Goal: Task Accomplishment & Management: Complete application form

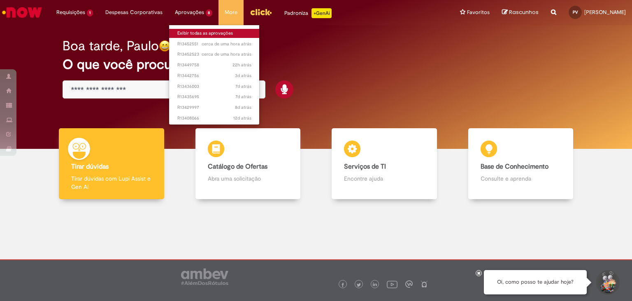
click at [199, 32] on link "Exibir todas as aprovações" at bounding box center [214, 33] width 91 height 9
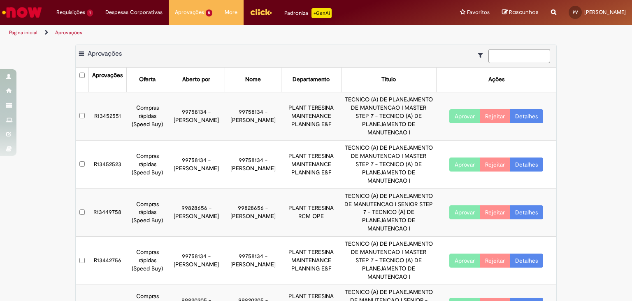
click at [453, 157] on button "Aprovar" at bounding box center [465, 164] width 31 height 14
click at [464, 112] on button "Aprovar" at bounding box center [465, 116] width 31 height 14
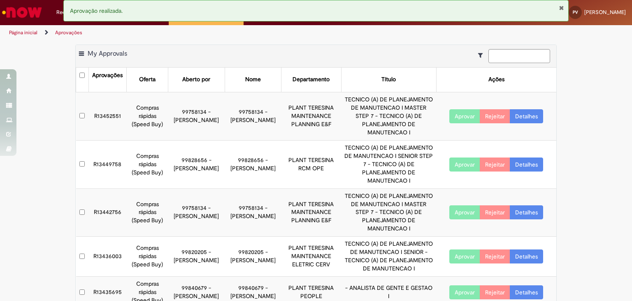
scroll to position [41, 0]
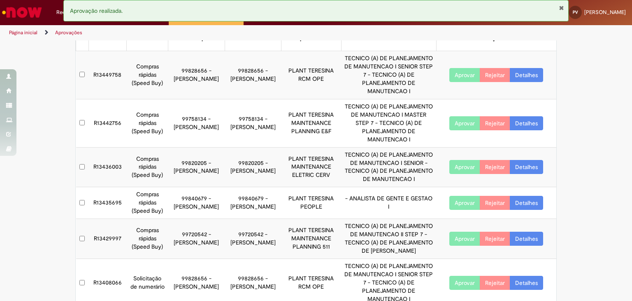
click at [519, 116] on link "Detalhes" at bounding box center [526, 123] width 33 height 14
click at [522, 116] on link "Detalhes" at bounding box center [526, 123] width 33 height 14
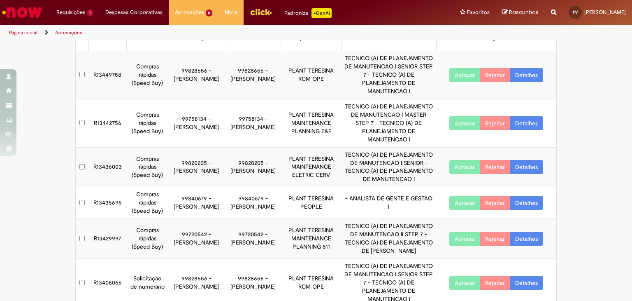
click at [115, 106] on td "R13442756" at bounding box center [108, 123] width 38 height 48
click at [105, 110] on td "R13442756" at bounding box center [108, 123] width 38 height 48
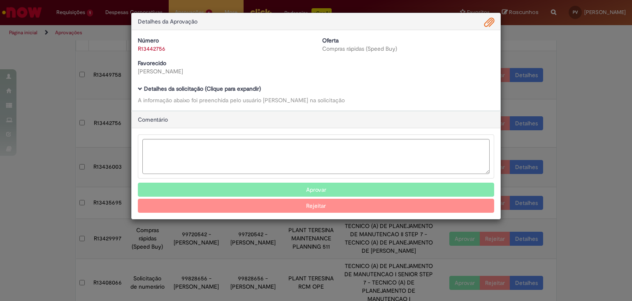
click at [146, 42] on b "Número" at bounding box center [148, 40] width 21 height 7
click at [153, 47] on link "R13442756" at bounding box center [152, 48] width 28 height 7
click at [157, 47] on link "R13442756" at bounding box center [152, 48] width 28 height 7
click at [173, 26] on link "Clique aqui" at bounding box center [180, 26] width 28 height 7
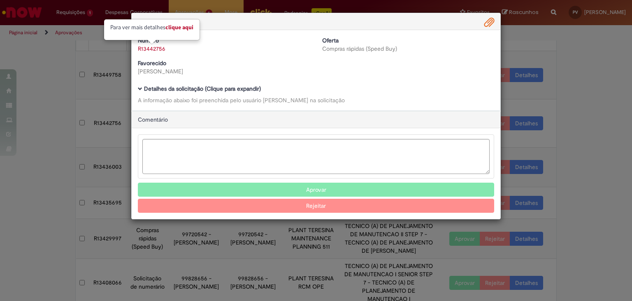
click at [180, 26] on link "Clique aqui" at bounding box center [180, 26] width 28 height 7
drag, startPoint x: 181, startPoint y: 68, endPoint x: 212, endPoint y: 70, distance: 31.4
click at [212, 70] on div "[PERSON_NAME]" at bounding box center [224, 71] width 172 height 8
click at [215, 73] on div "[PERSON_NAME]" at bounding box center [224, 71] width 172 height 8
click at [154, 47] on link "R13442756" at bounding box center [152, 48] width 28 height 7
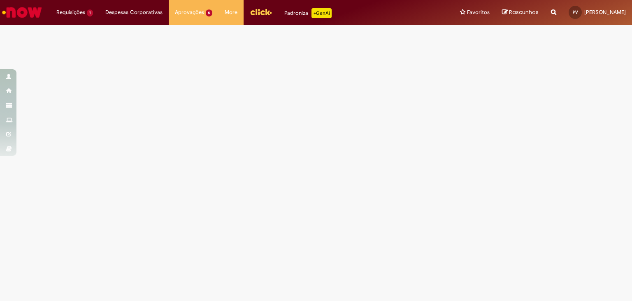
select select "*"
select select "*********"
select select "**********"
select select "*******"
select select "**********"
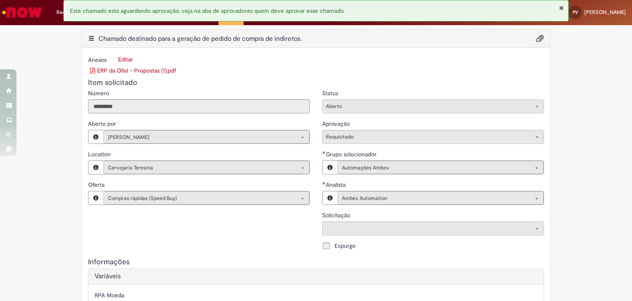
click at [135, 67] on link "ERP da Olist - Propostas (1).pdf" at bounding box center [133, 70] width 86 height 7
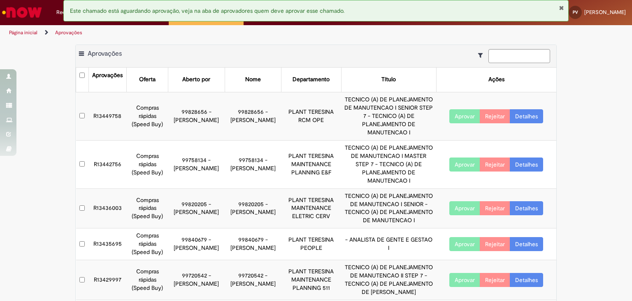
click at [461, 157] on button "Aprovar" at bounding box center [465, 164] width 31 height 14
